Goal: Transaction & Acquisition: Purchase product/service

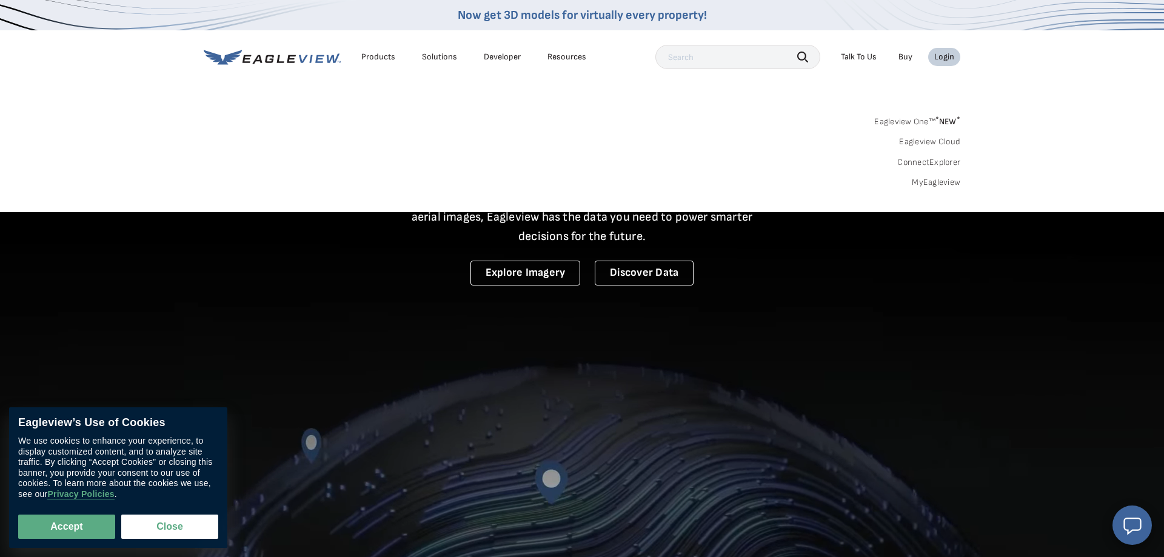
click at [948, 179] on link "MyEagleview" at bounding box center [936, 182] width 49 height 11
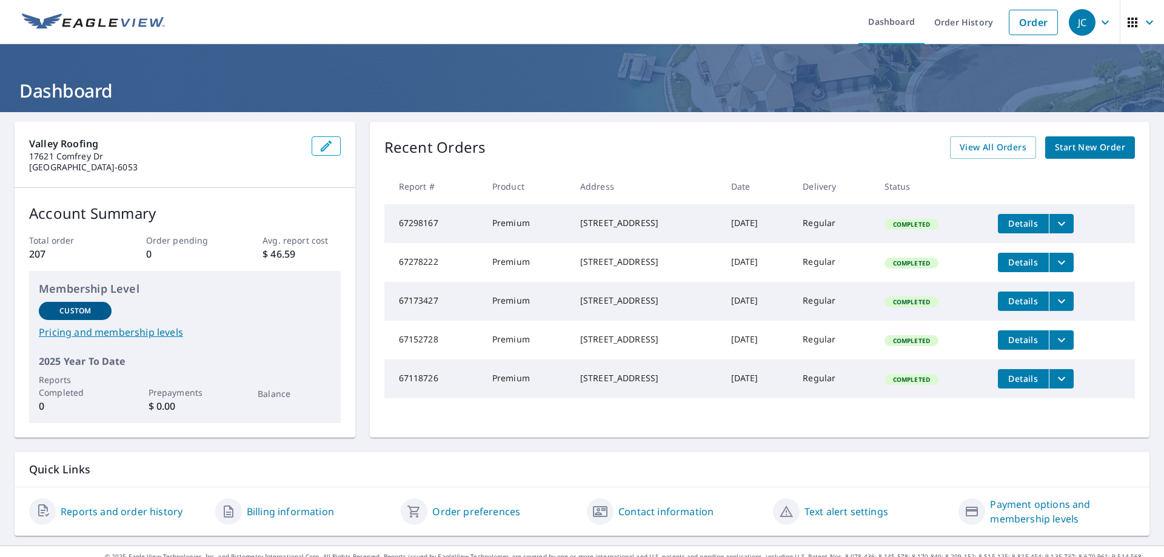
click at [1089, 144] on span "Start New Order" at bounding box center [1090, 147] width 70 height 15
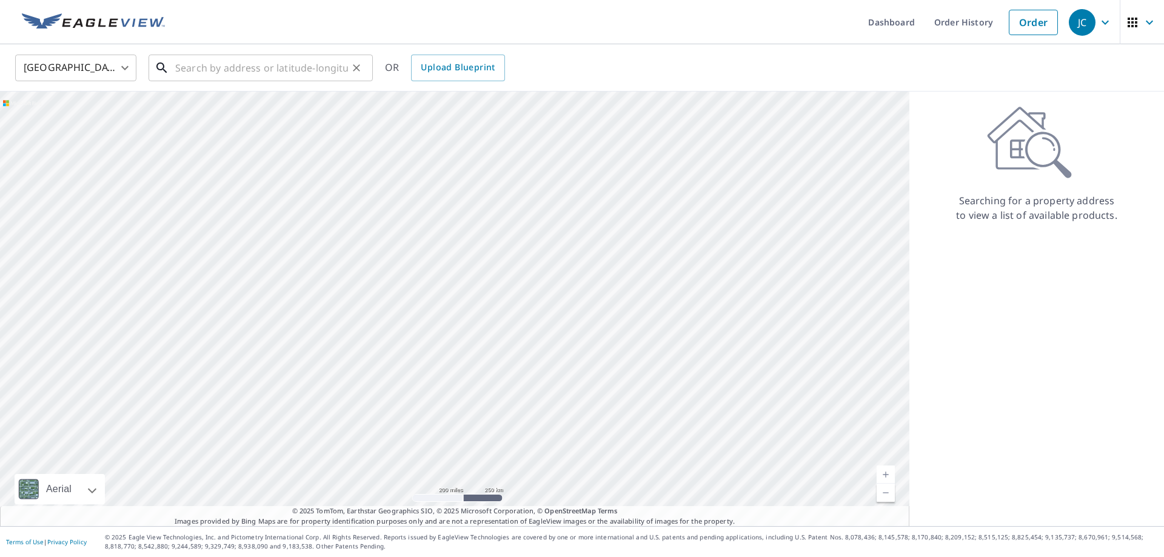
click at [255, 67] on input "text" at bounding box center [261, 68] width 173 height 34
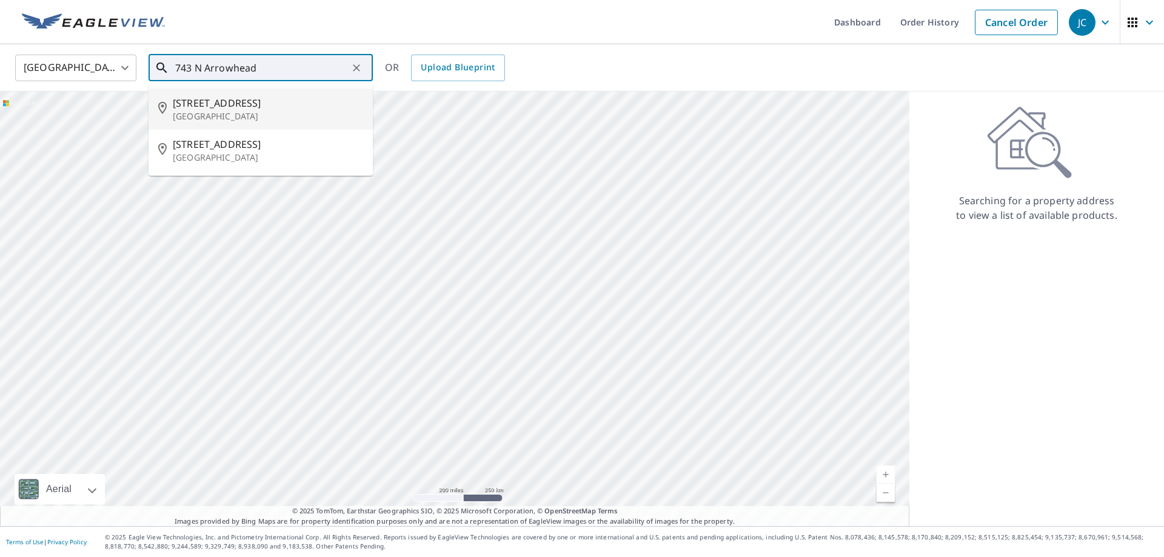
click at [224, 107] on span "[STREET_ADDRESS]" at bounding box center [268, 103] width 190 height 15
type input "[STREET_ADDRESS]"
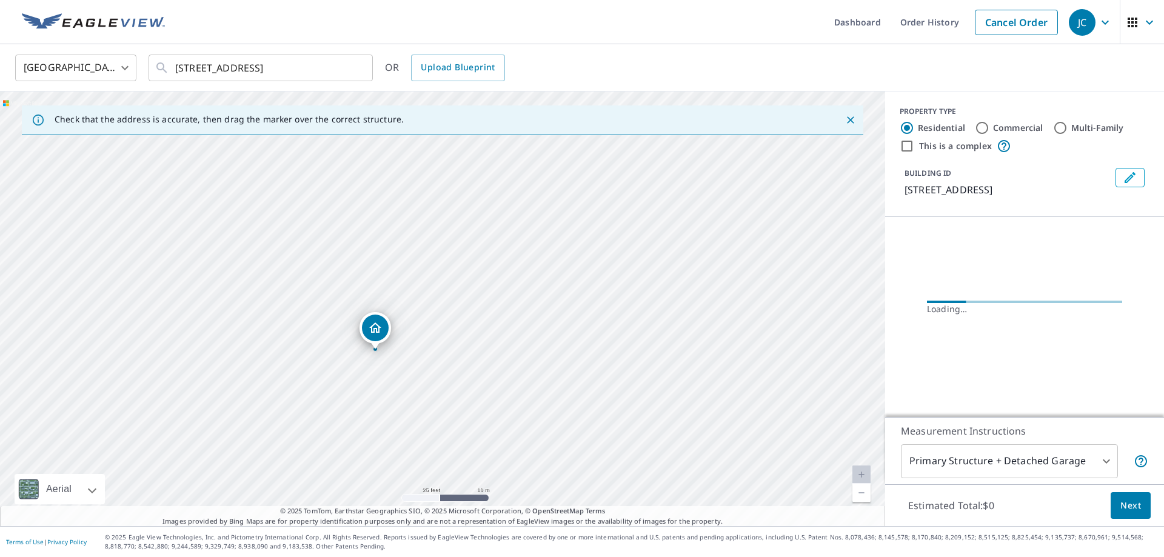
drag, startPoint x: 406, startPoint y: 298, endPoint x: 545, endPoint y: 170, distance: 188.4
click at [545, 170] on div "[STREET_ADDRESS]" at bounding box center [442, 309] width 885 height 435
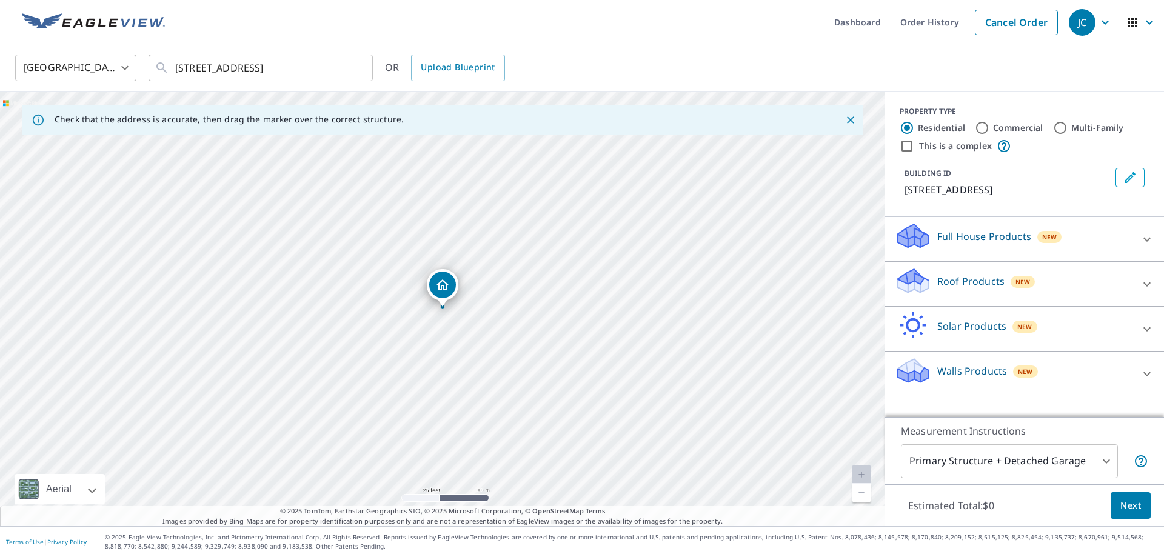
click at [1148, 281] on icon at bounding box center [1147, 284] width 15 height 15
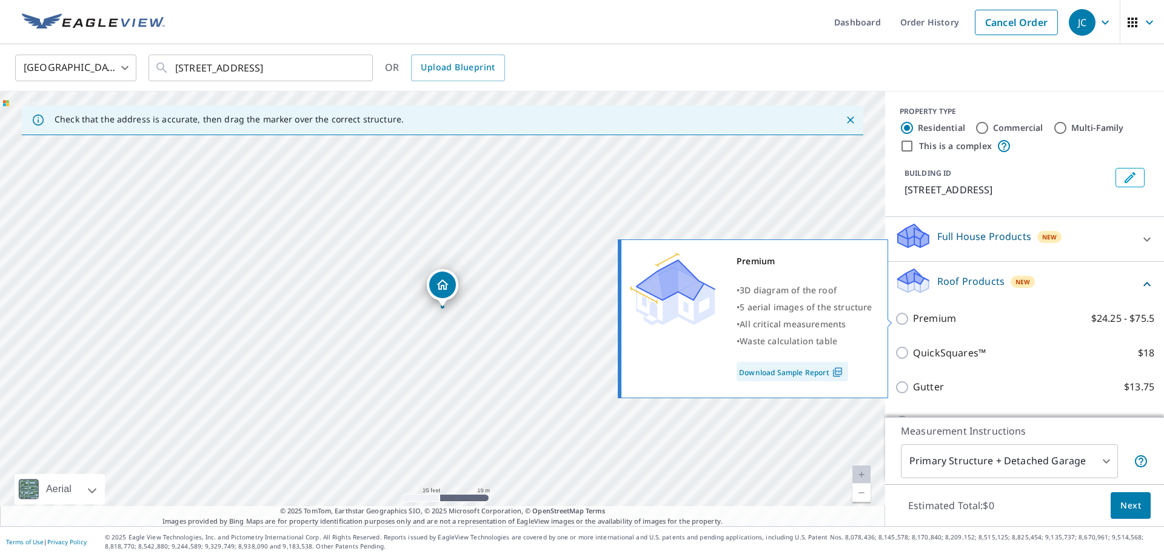
click at [905, 321] on input "Premium $24.25 - $75.5" at bounding box center [904, 319] width 18 height 15
checkbox input "true"
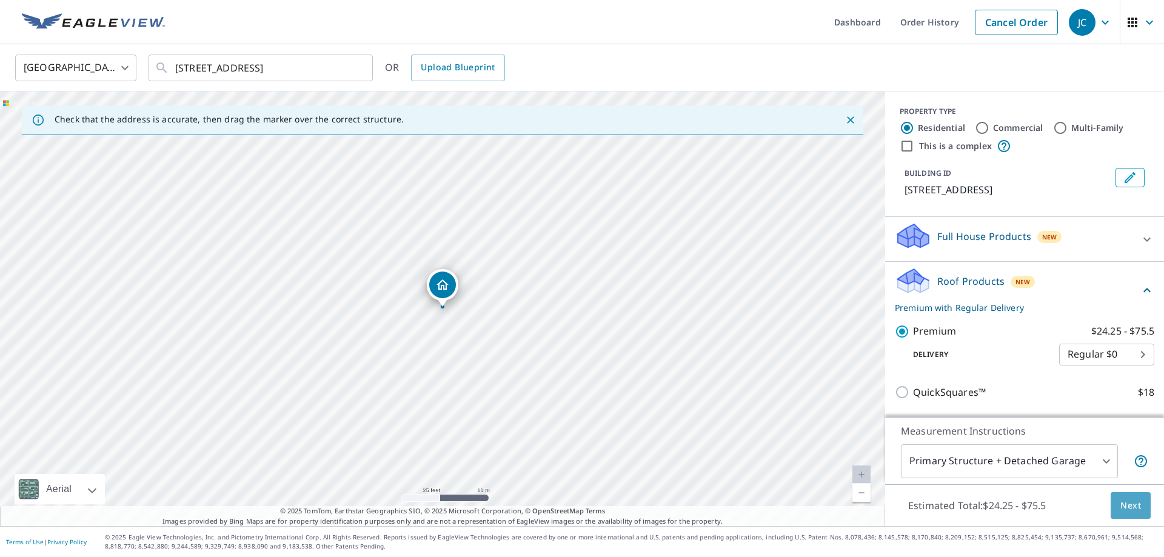
click at [1122, 495] on button "Next" at bounding box center [1131, 505] width 40 height 27
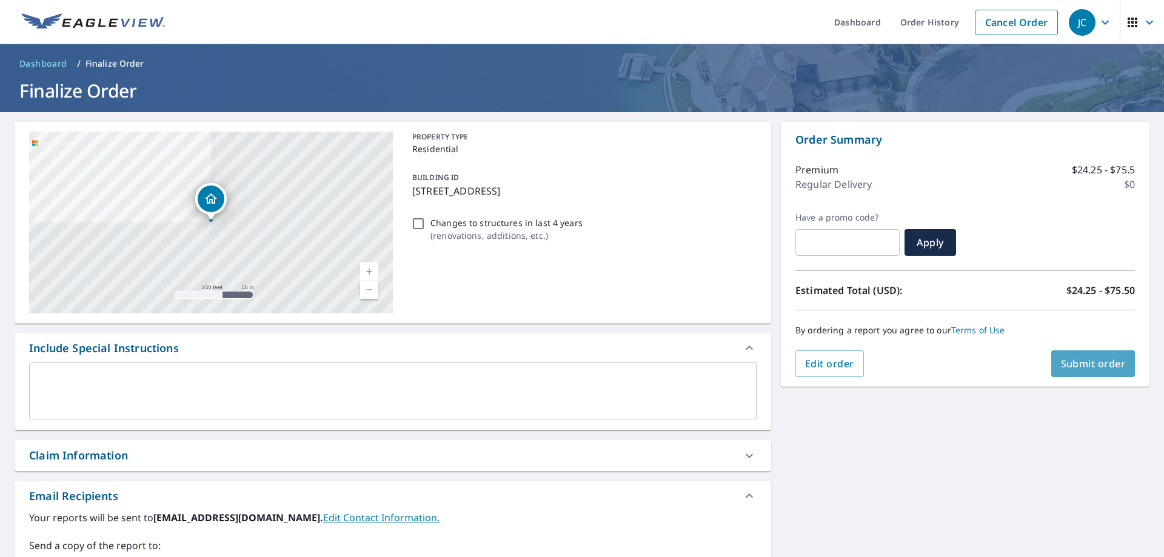
click at [1102, 355] on button "Submit order" at bounding box center [1093, 363] width 84 height 27
